Goal: Information Seeking & Learning: Learn about a topic

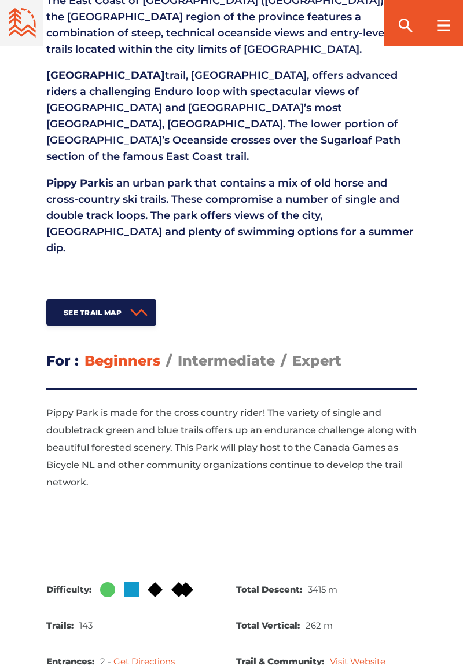
scroll to position [467, 0]
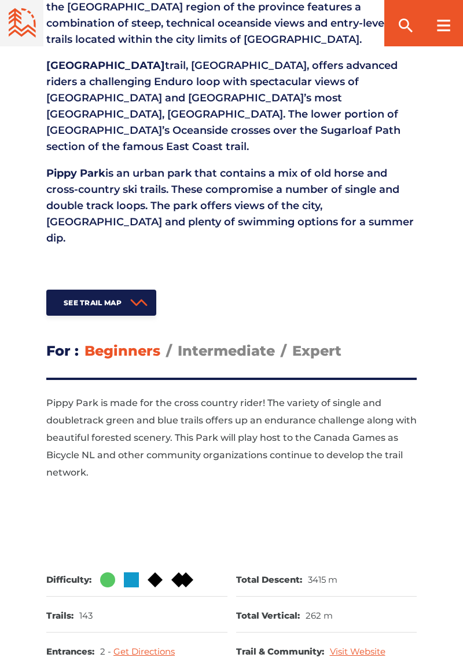
click at [246, 342] on span "Intermediate" at bounding box center [226, 350] width 97 height 17
click at [178, 342] on input "Intermediate" at bounding box center [178, 342] width 0 height 0
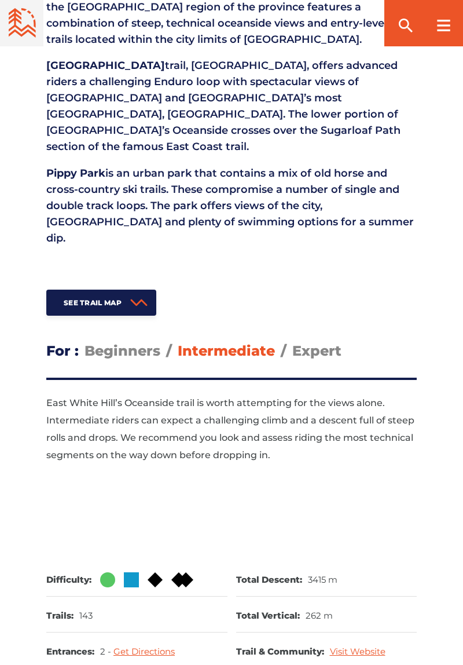
click at [318, 342] on span "Expert" at bounding box center [316, 350] width 49 height 17
click at [292, 342] on input "Expert" at bounding box center [292, 342] width 0 height 0
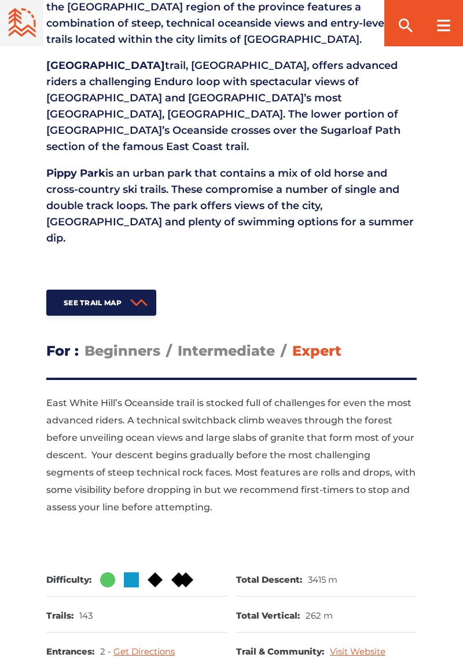
click at [241, 342] on span "Intermediate" at bounding box center [226, 350] width 97 height 17
click at [178, 342] on input "Intermediate" at bounding box center [178, 342] width 0 height 0
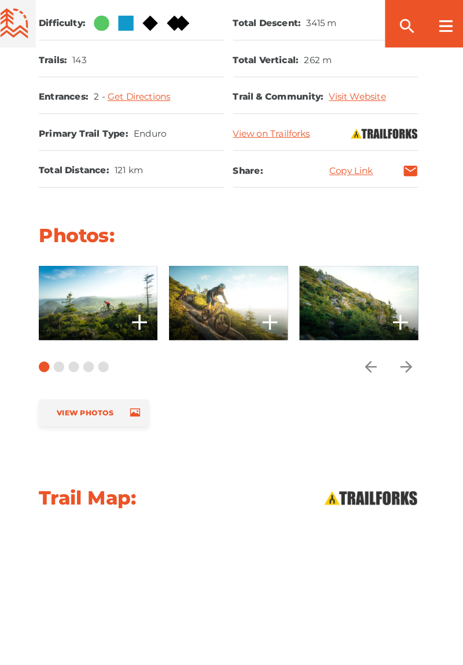
scroll to position [1023, 0]
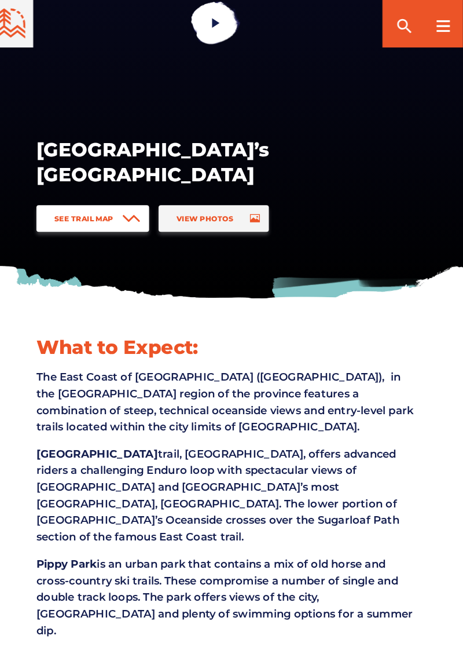
click at [122, 212] on span "See Trail Map" at bounding box center [93, 213] width 58 height 9
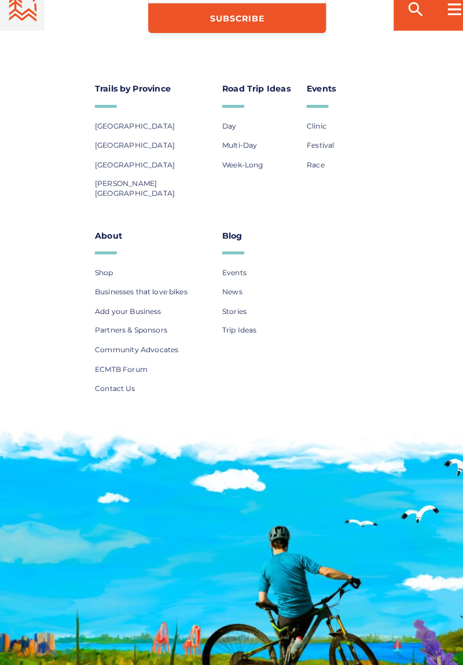
scroll to position [2934, 0]
